Goal: Task Accomplishment & Management: Use online tool/utility

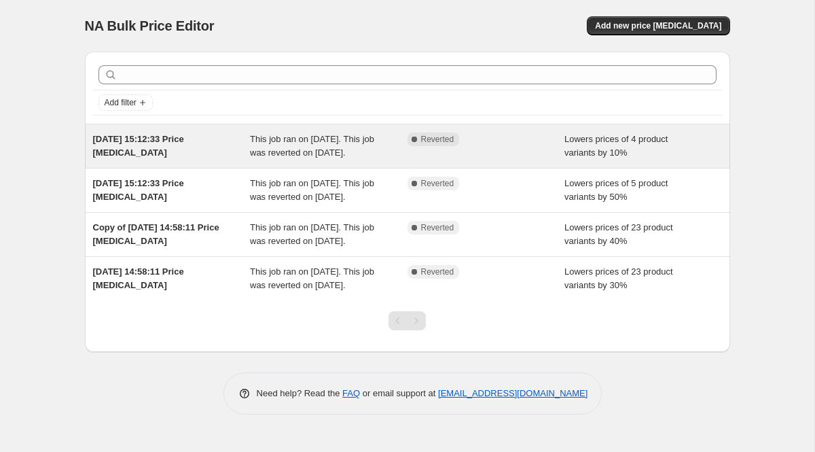
click at [184, 142] on span "[DATE] 15:12:33 Price [MEDICAL_DATA]" at bounding box center [138, 146] width 91 height 24
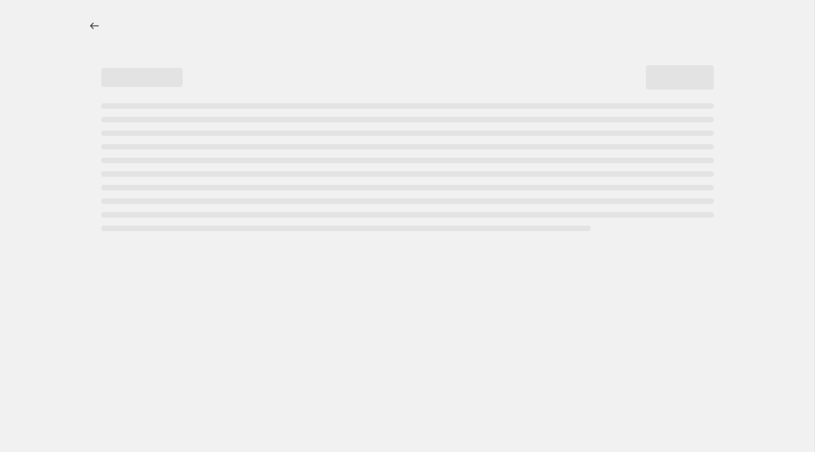
select select "percentage"
select select "tag"
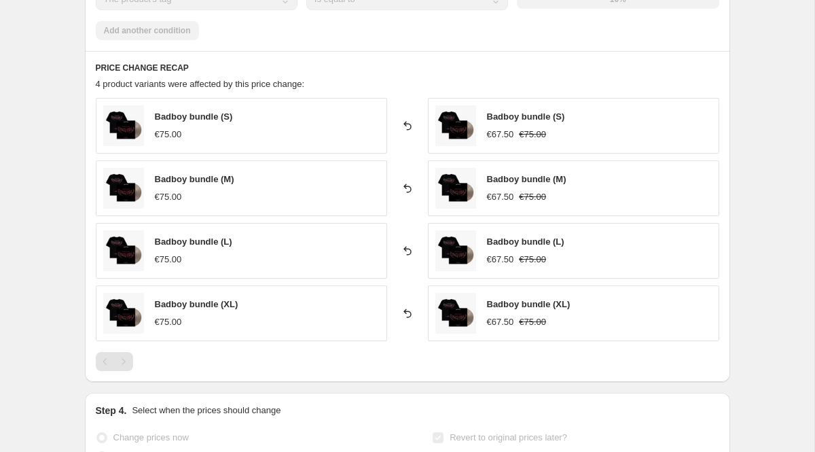
scroll to position [970, 0]
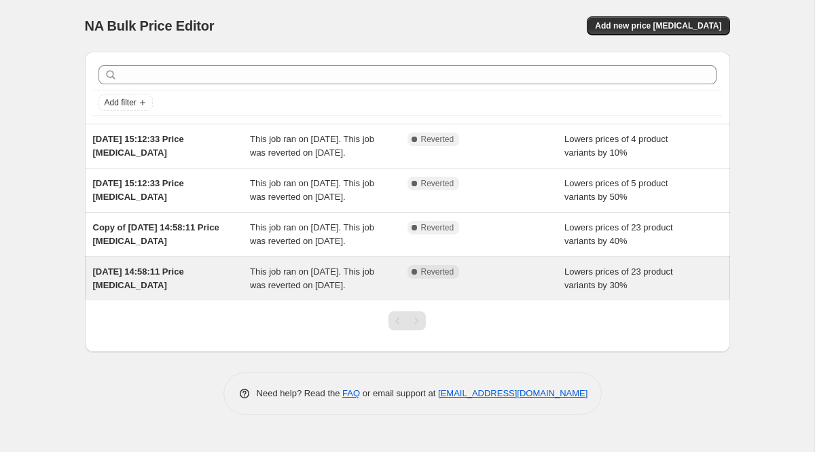
click at [272, 290] on span "This job ran on [DATE]. This job was reverted on [DATE]." at bounding box center [312, 278] width 124 height 24
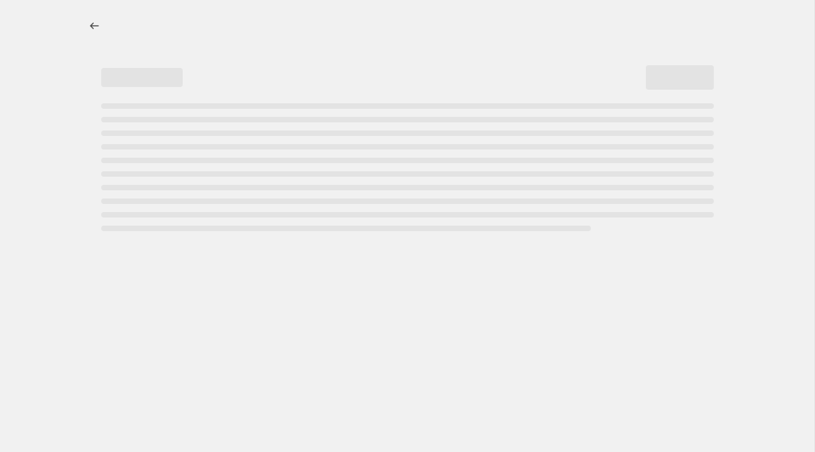
select select "percentage"
select select "tag"
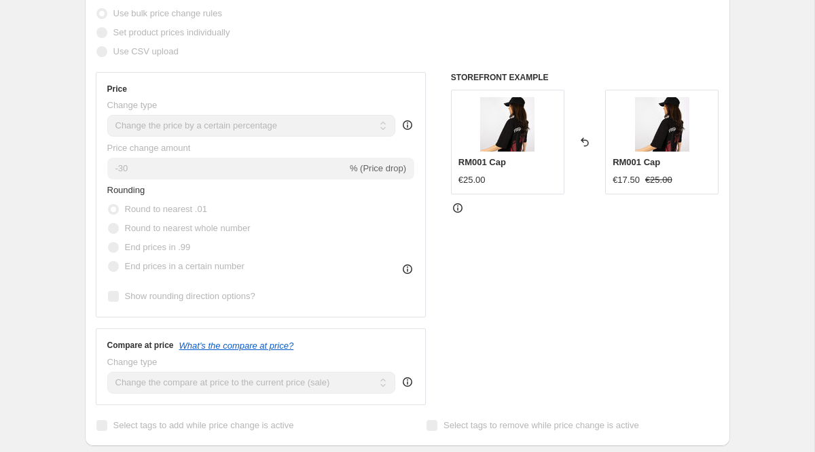
scroll to position [198, 0]
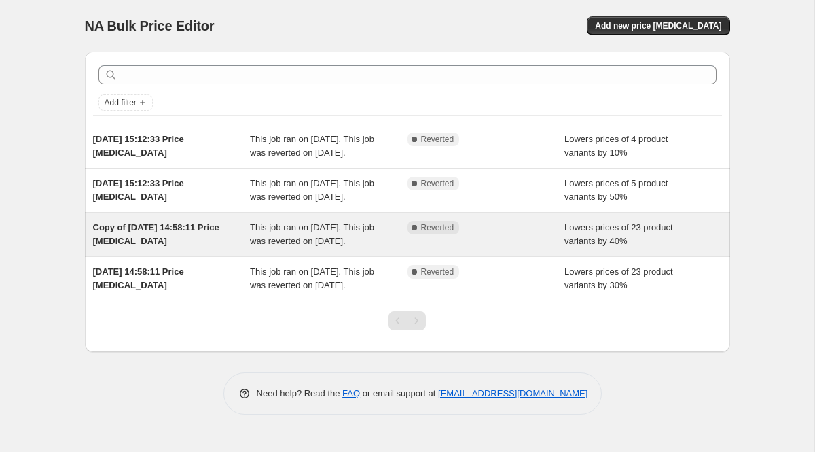
click at [213, 248] on div "Copy of [DATE] 14:58:11 Price [MEDICAL_DATA]" at bounding box center [172, 234] width 158 height 27
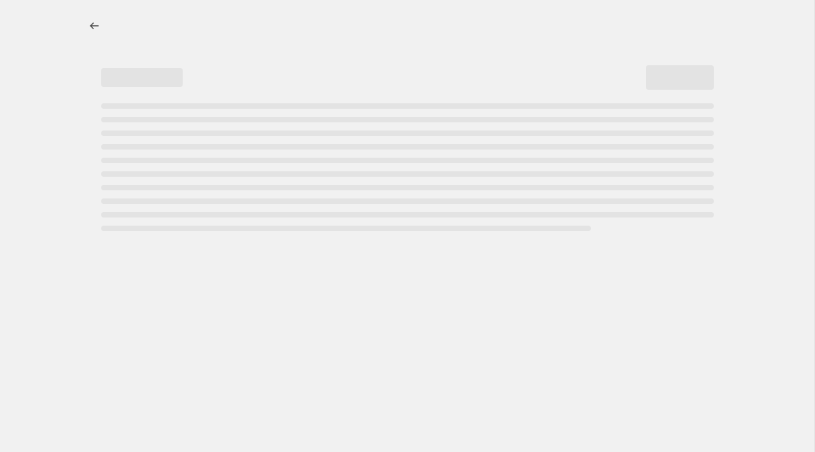
select select "percentage"
select select "tag"
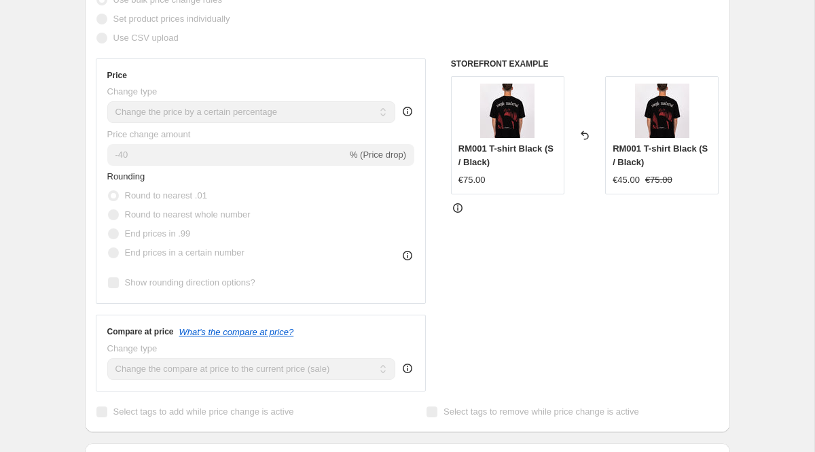
scroll to position [378, 0]
